Goal: Check status: Check status

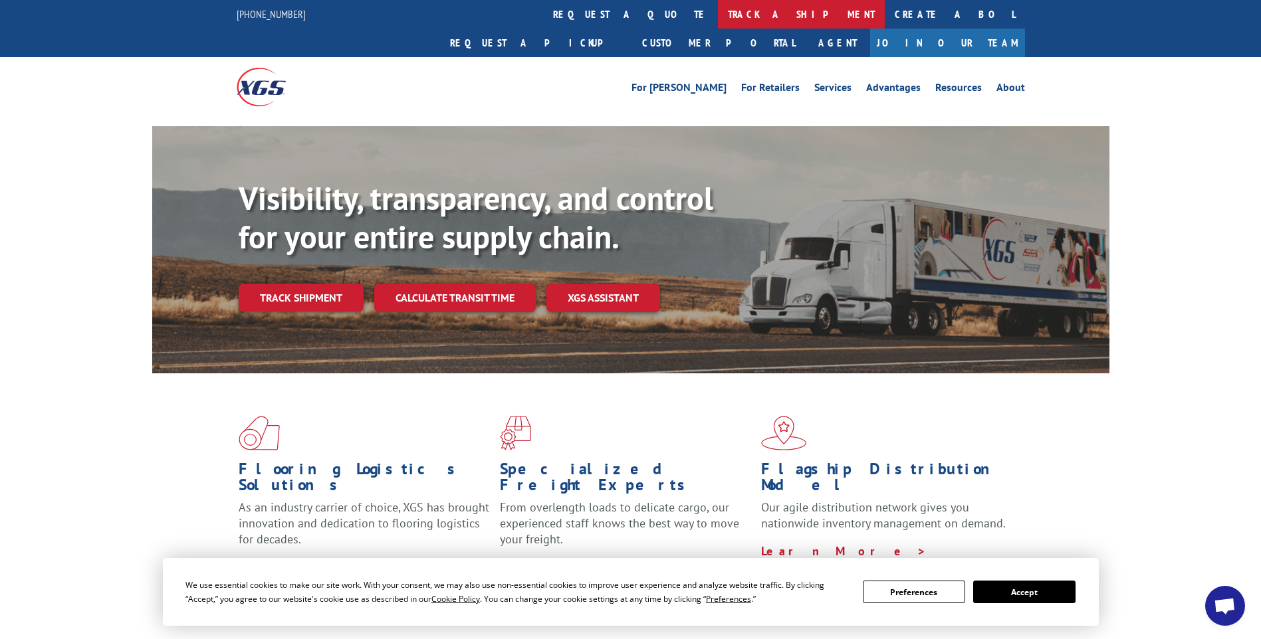
click at [718, 11] on link "track a shipment" at bounding box center [801, 14] width 167 height 29
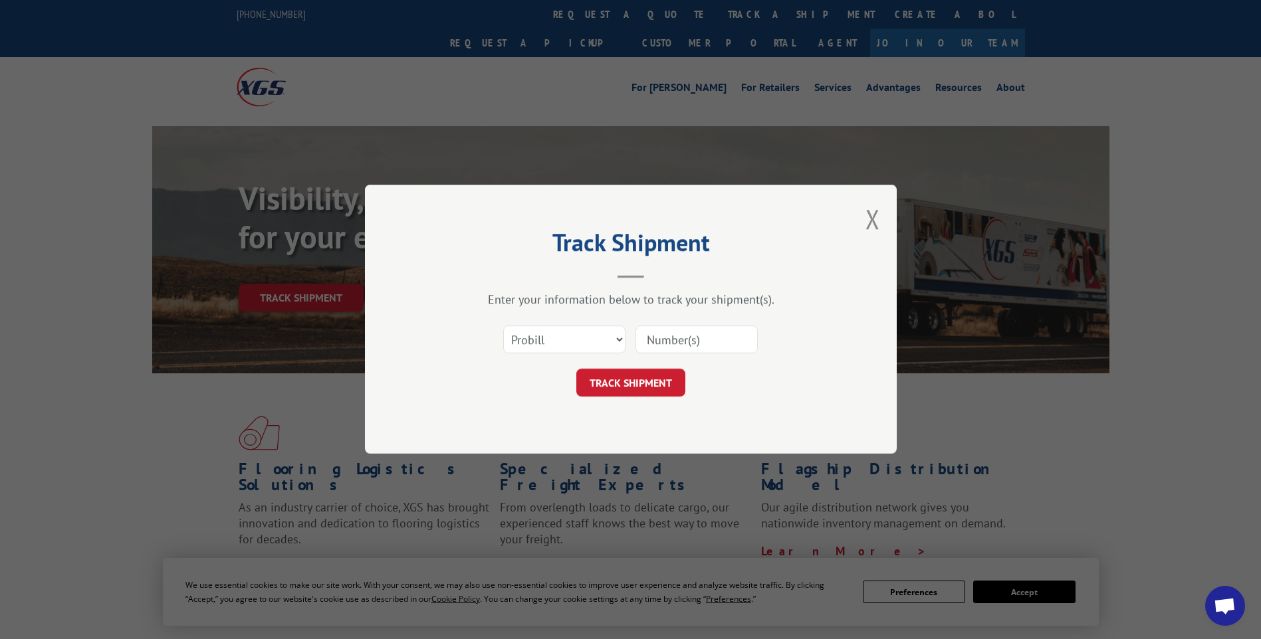
click at [663, 336] on input at bounding box center [696, 340] width 122 height 28
type input "v"
click at [635, 380] on button "TRACK SHIPMENT" at bounding box center [630, 384] width 109 height 28
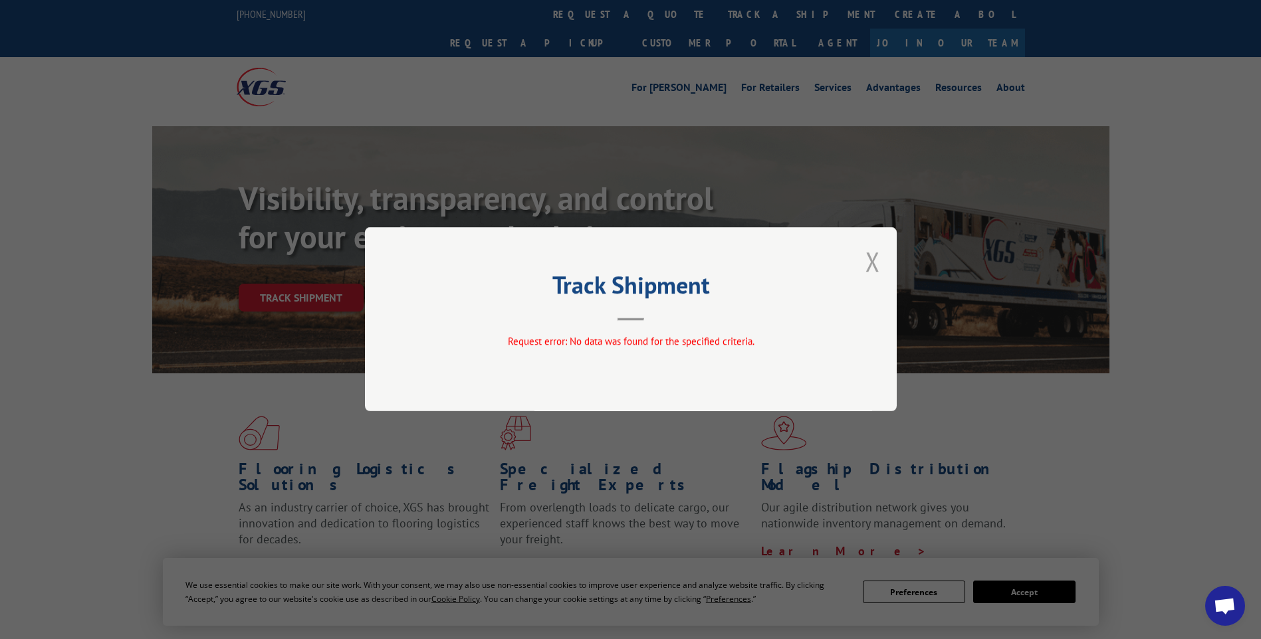
click at [875, 261] on button "Close modal" at bounding box center [872, 261] width 15 height 35
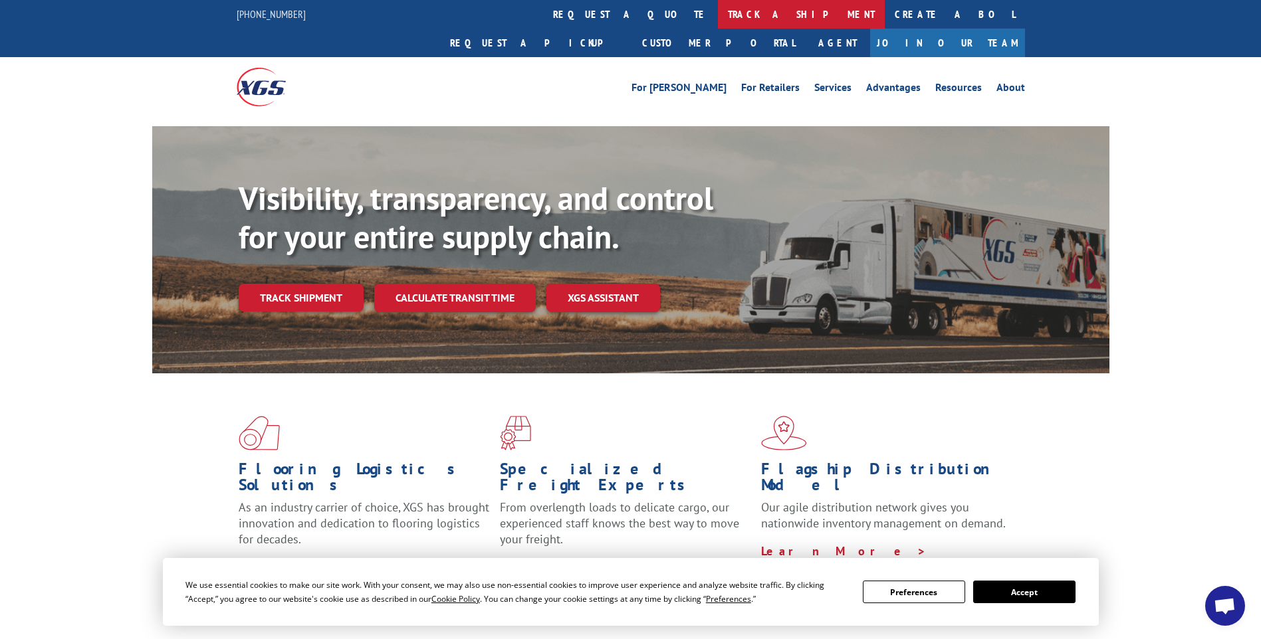
drag, startPoint x: 602, startPoint y: 13, endPoint x: 600, endPoint y: 30, distance: 16.7
click at [718, 15] on link "track a shipment" at bounding box center [801, 14] width 167 height 29
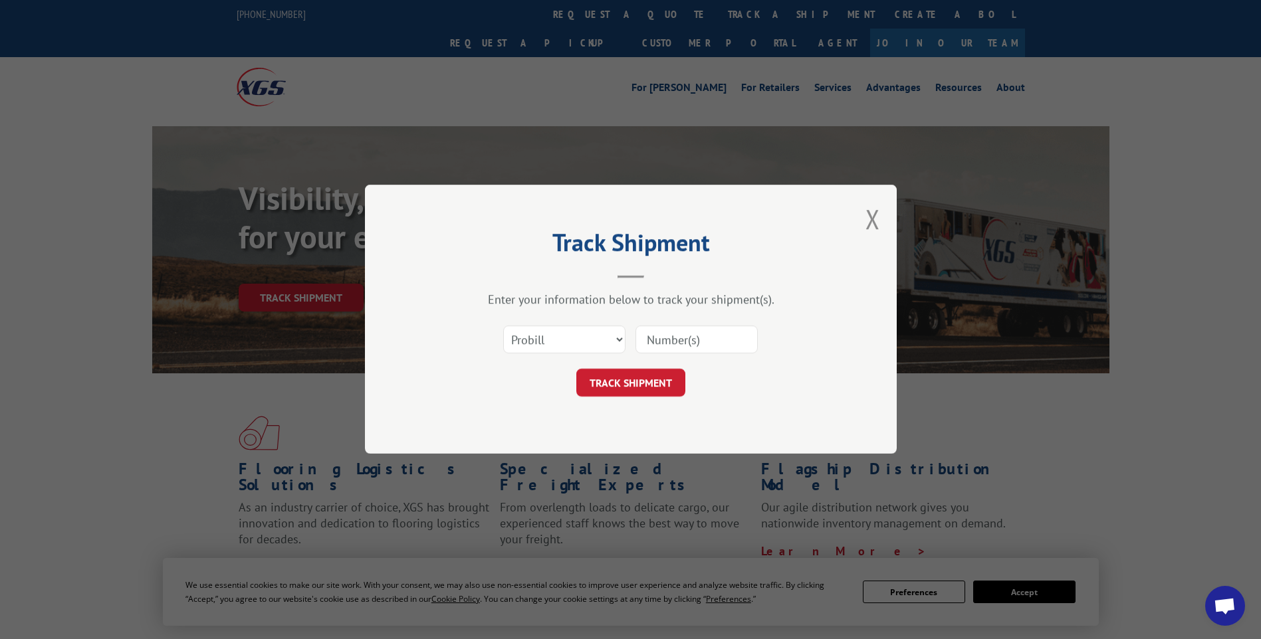
click at [661, 334] on input at bounding box center [696, 340] width 122 height 28
paste input "17637600"
type input "17637600"
click at [642, 382] on button "TRACK SHIPMENT" at bounding box center [630, 384] width 109 height 28
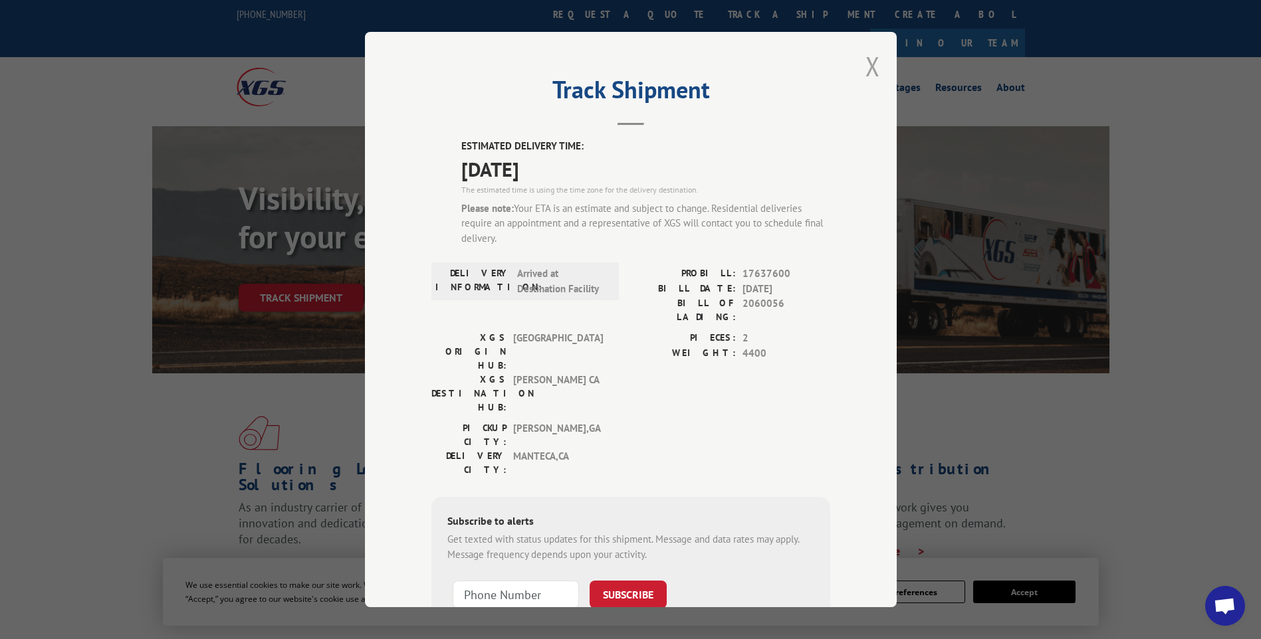
click at [865, 60] on button "Close modal" at bounding box center [872, 66] width 15 height 35
